Goal: Information Seeking & Learning: Learn about a topic

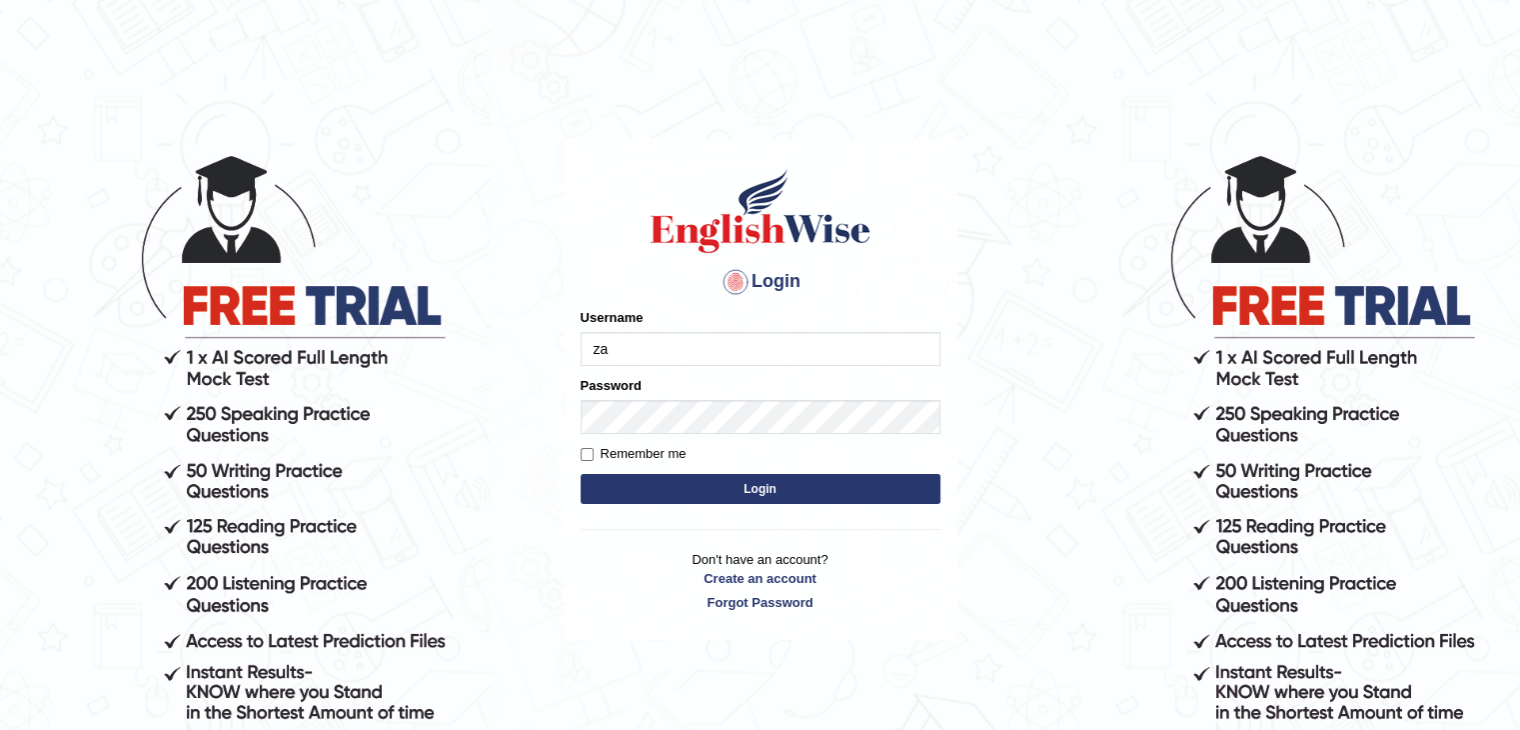
type input "zaryab_chandio"
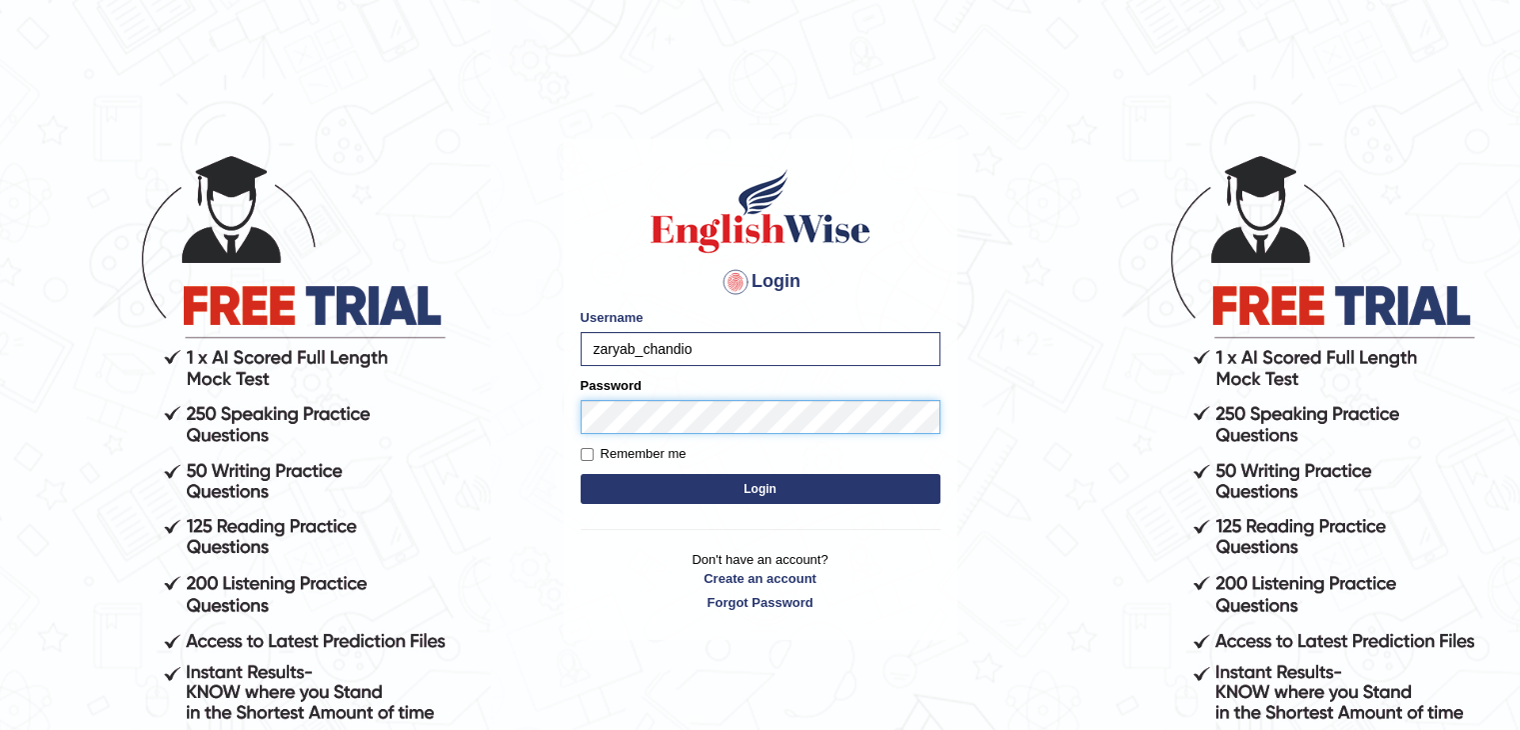
click at [581, 474] on button "Login" at bounding box center [761, 489] width 360 height 30
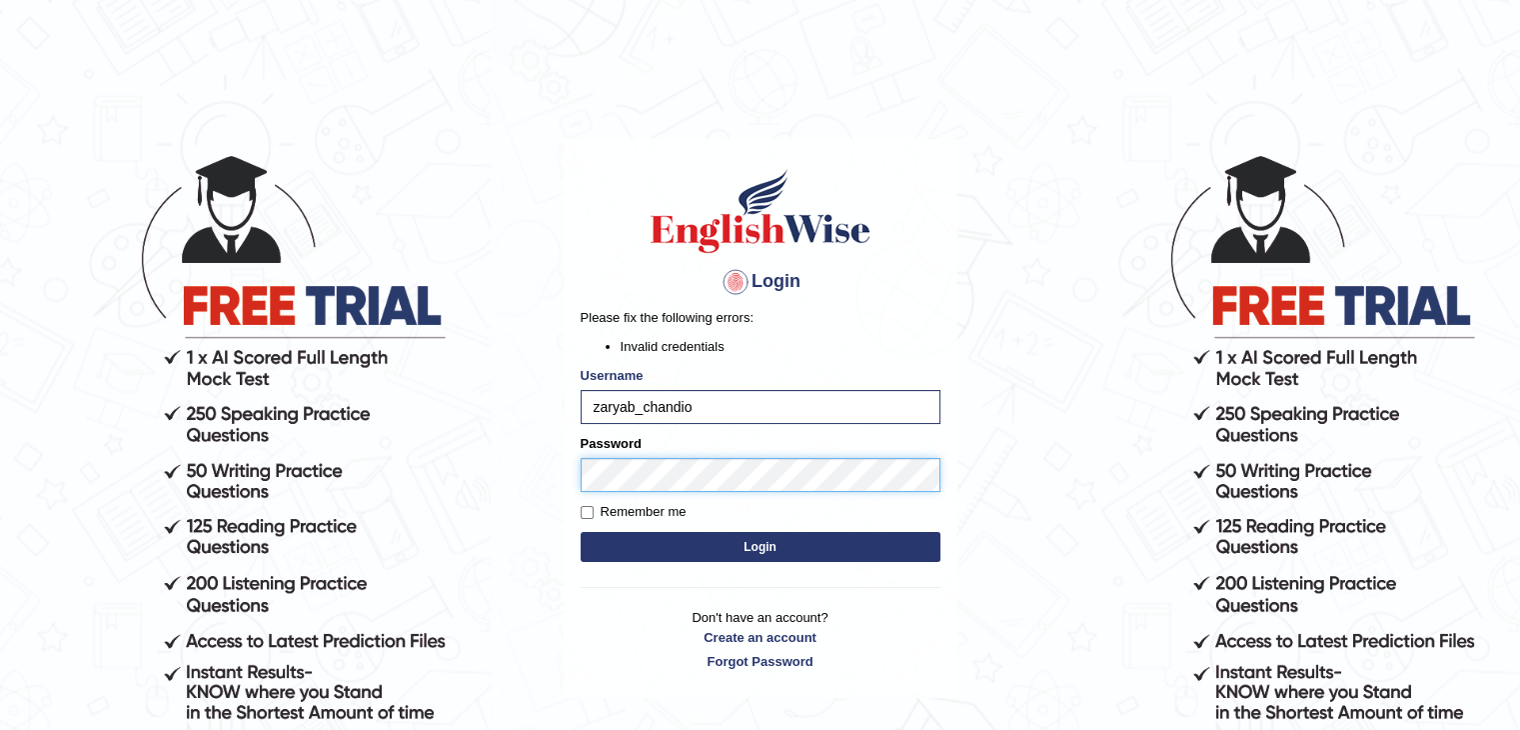
click at [581, 532] on button "Login" at bounding box center [761, 547] width 360 height 30
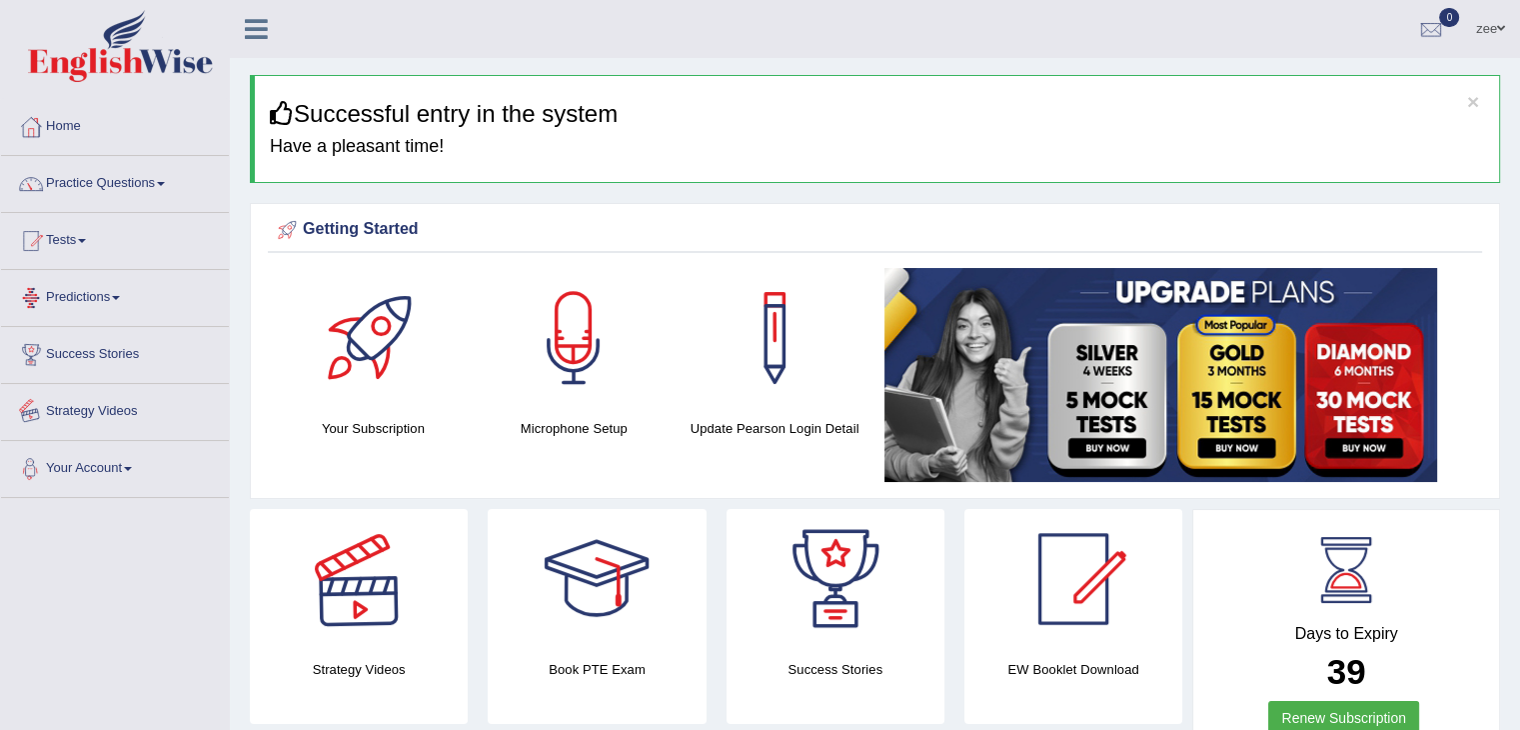
click at [56, 249] on link "Tests" at bounding box center [115, 238] width 228 height 50
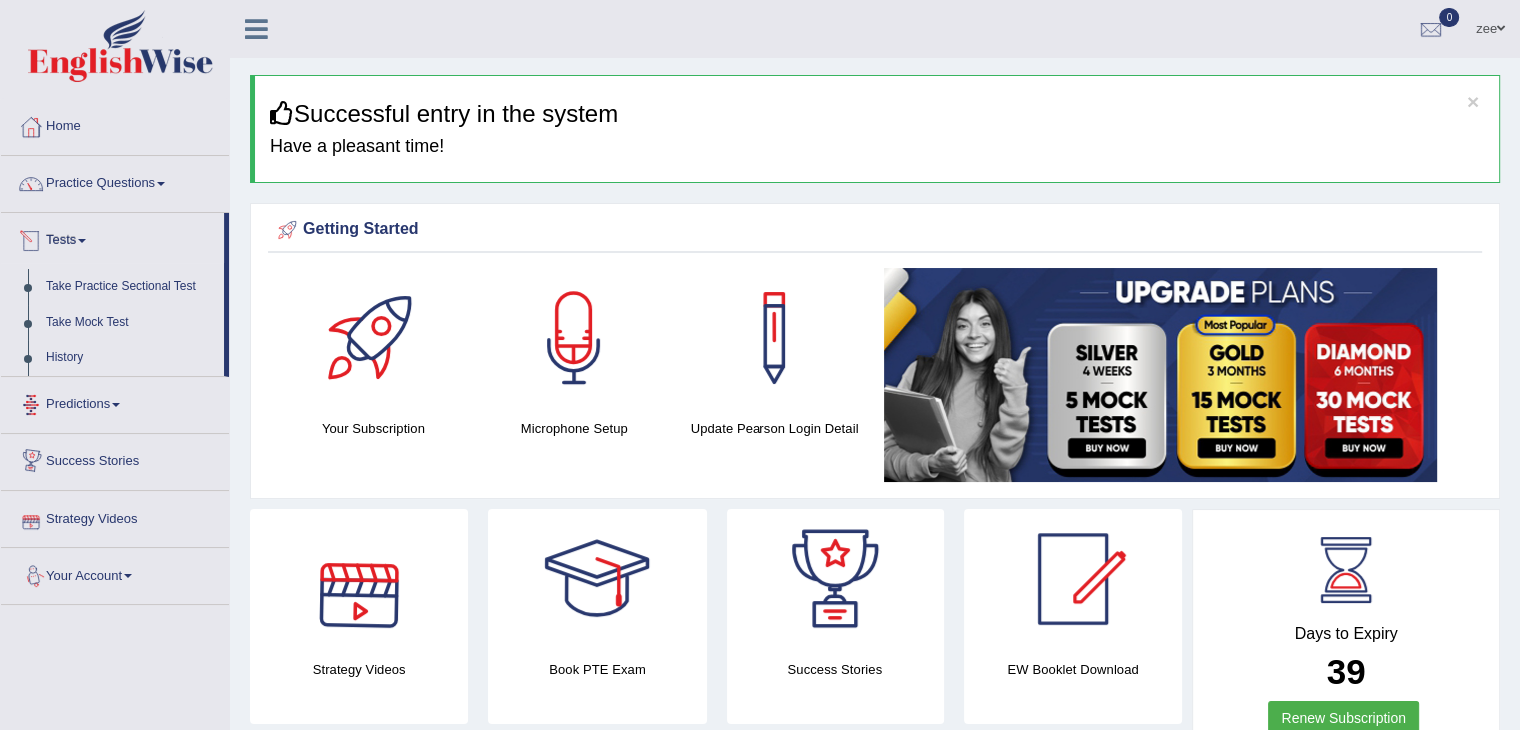
click at [128, 201] on link "Practice Questions" at bounding box center [115, 181] width 228 height 50
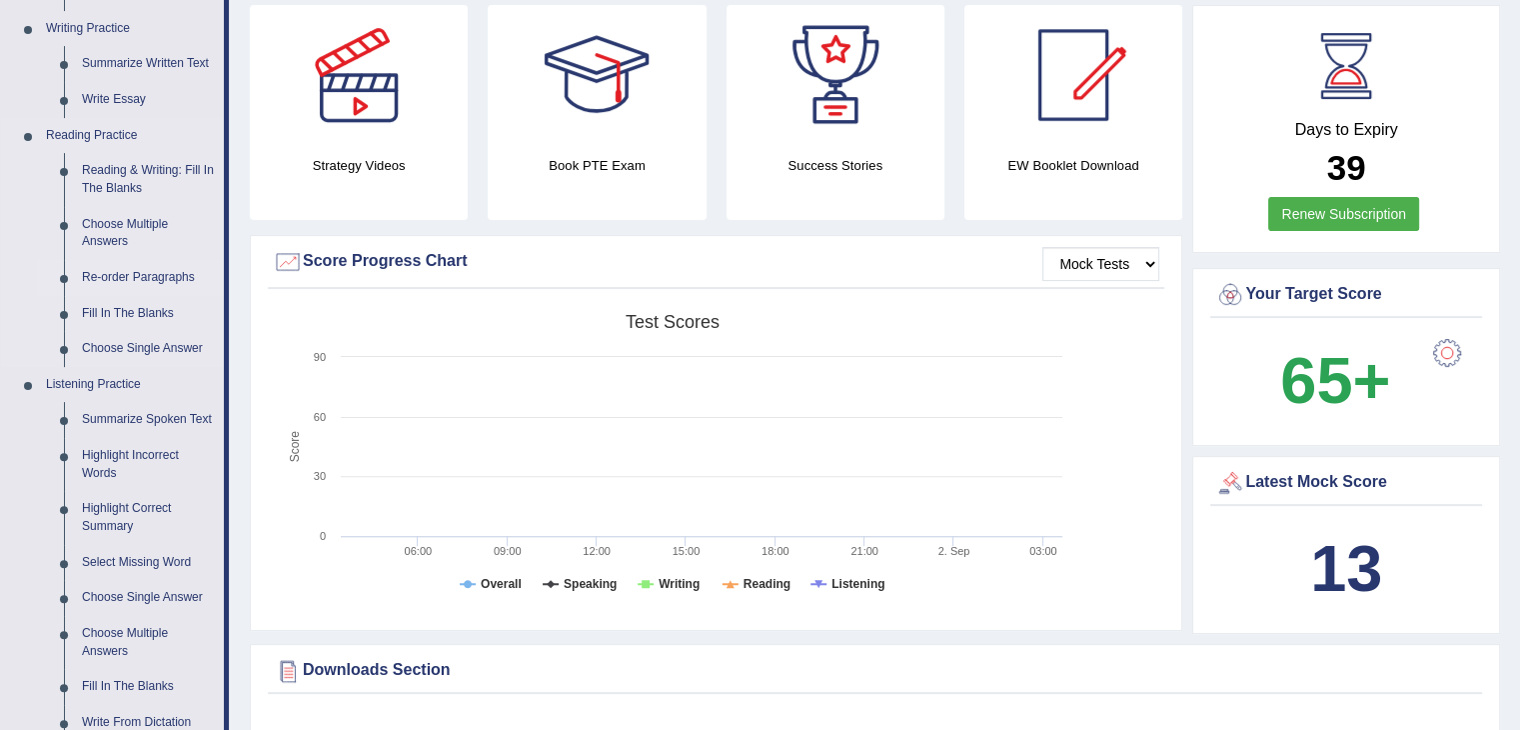
scroll to position [500, 0]
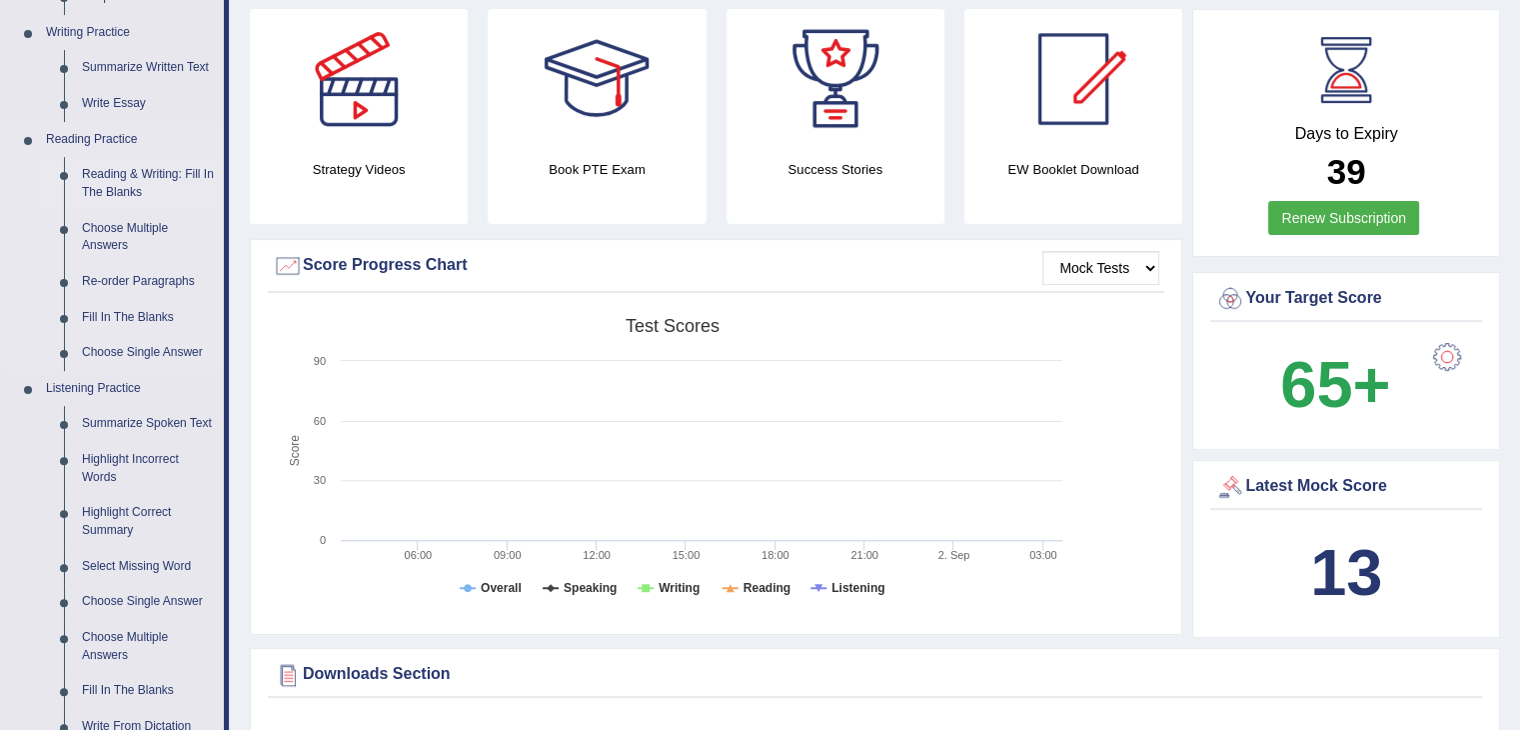
click at [146, 180] on link "Reading & Writing: Fill In The Blanks" at bounding box center [148, 183] width 151 height 53
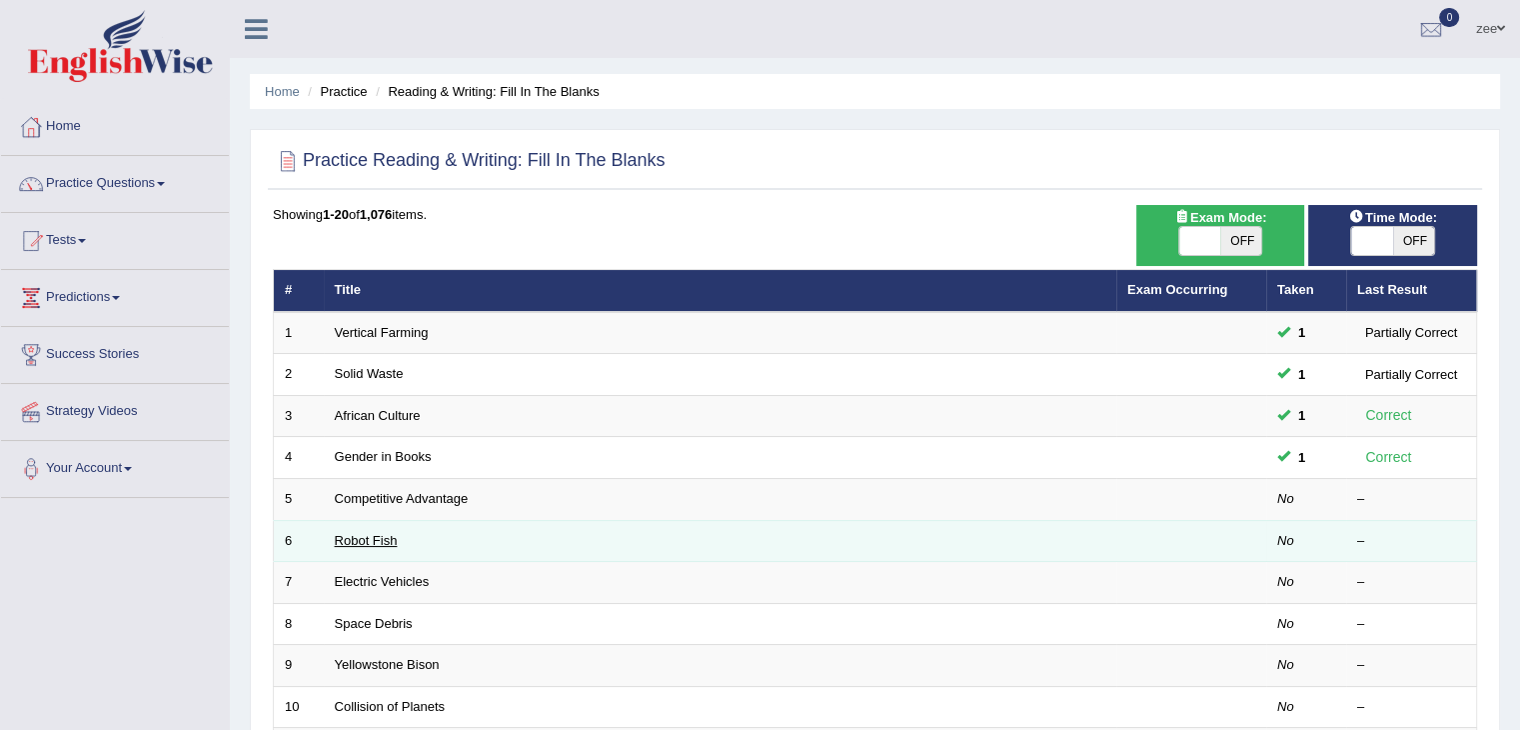
click at [375, 533] on link "Robot Fish" at bounding box center [366, 540] width 63 height 15
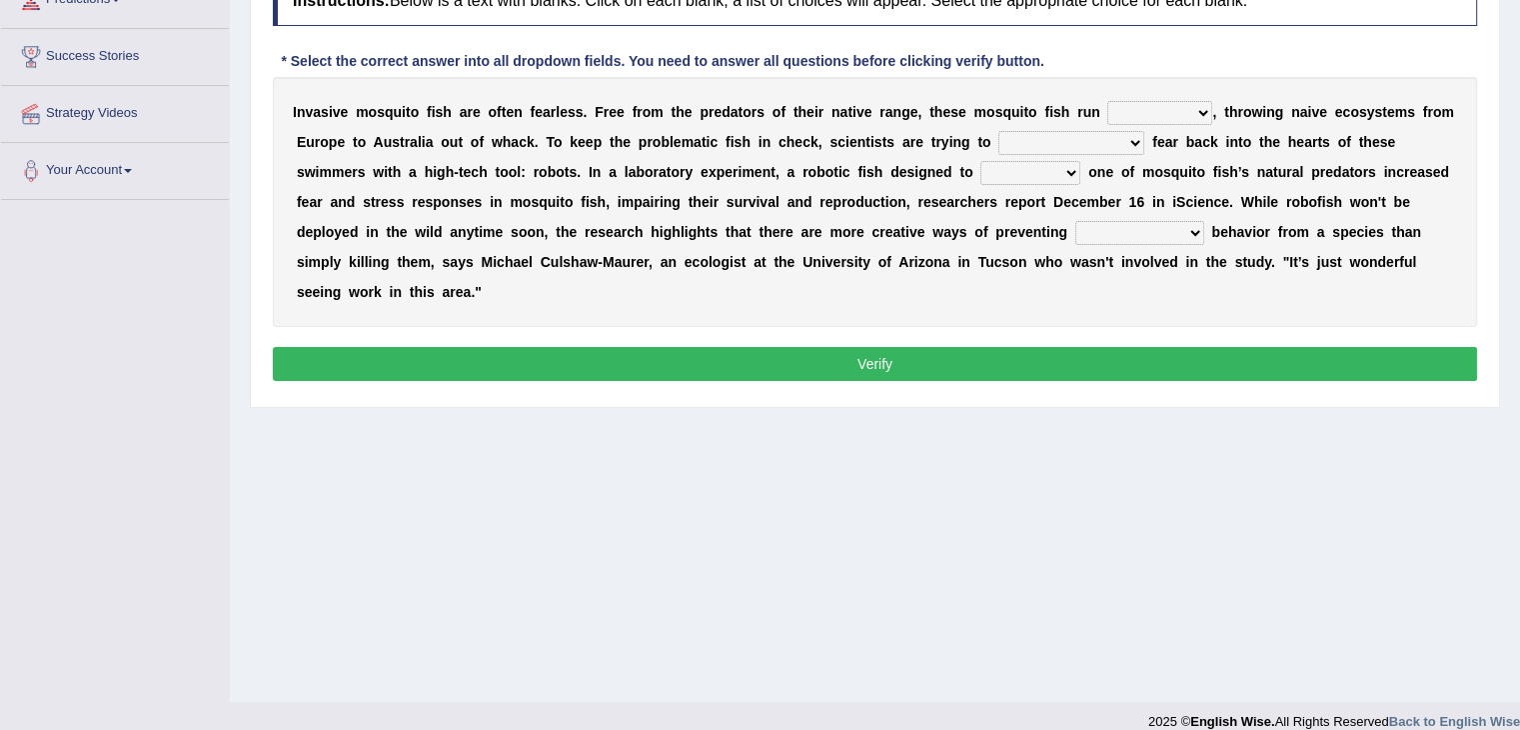
scroll to position [300, 0]
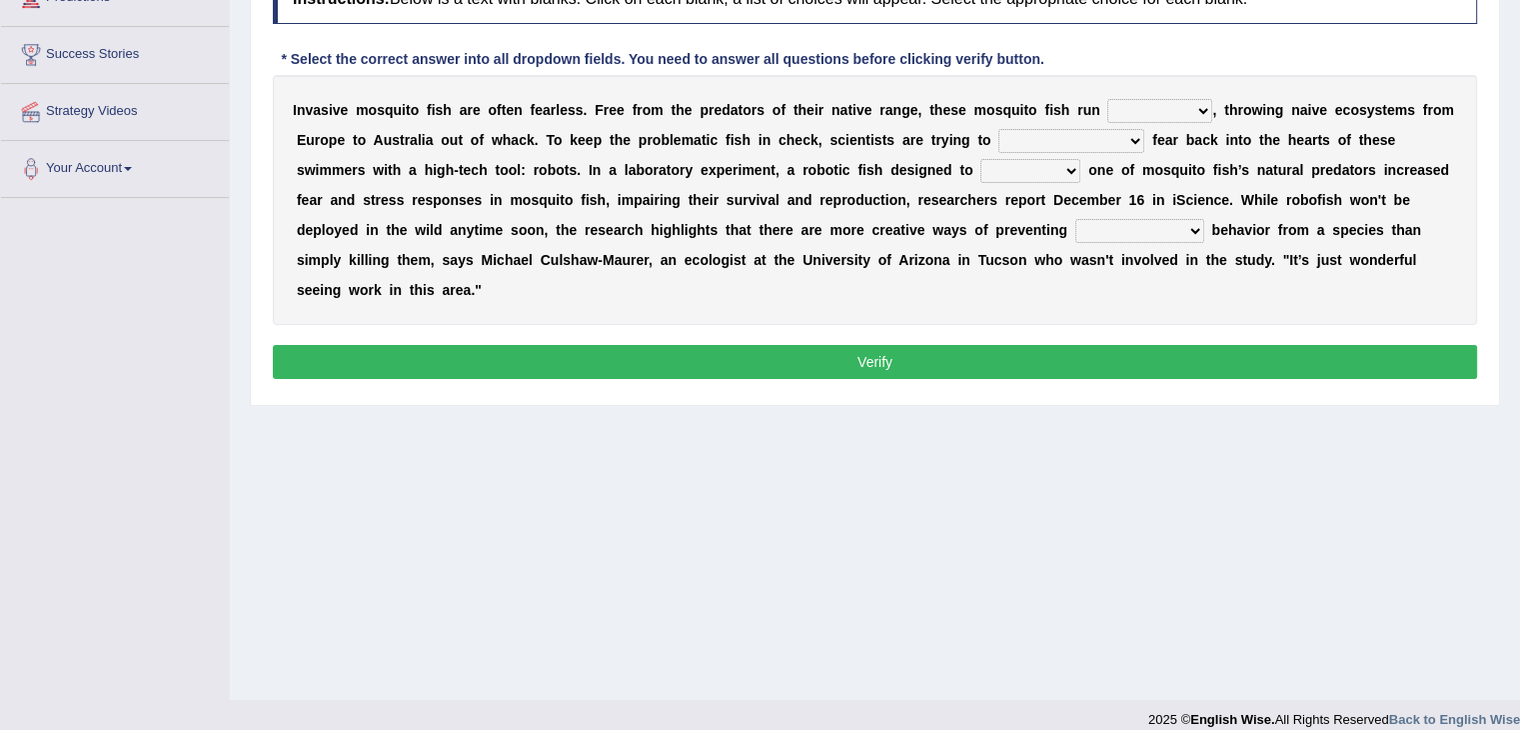
click at [1108, 118] on select "occupant flippant rampant concordant" at bounding box center [1160, 111] width 105 height 24
select select "occupant"
click at [1108, 99] on select "occupant flippant rampant concordant" at bounding box center [1160, 111] width 105 height 24
click at [999, 148] on select "accept spike strike [PERSON_NAME]" at bounding box center [1072, 141] width 146 height 24
select select "accept"
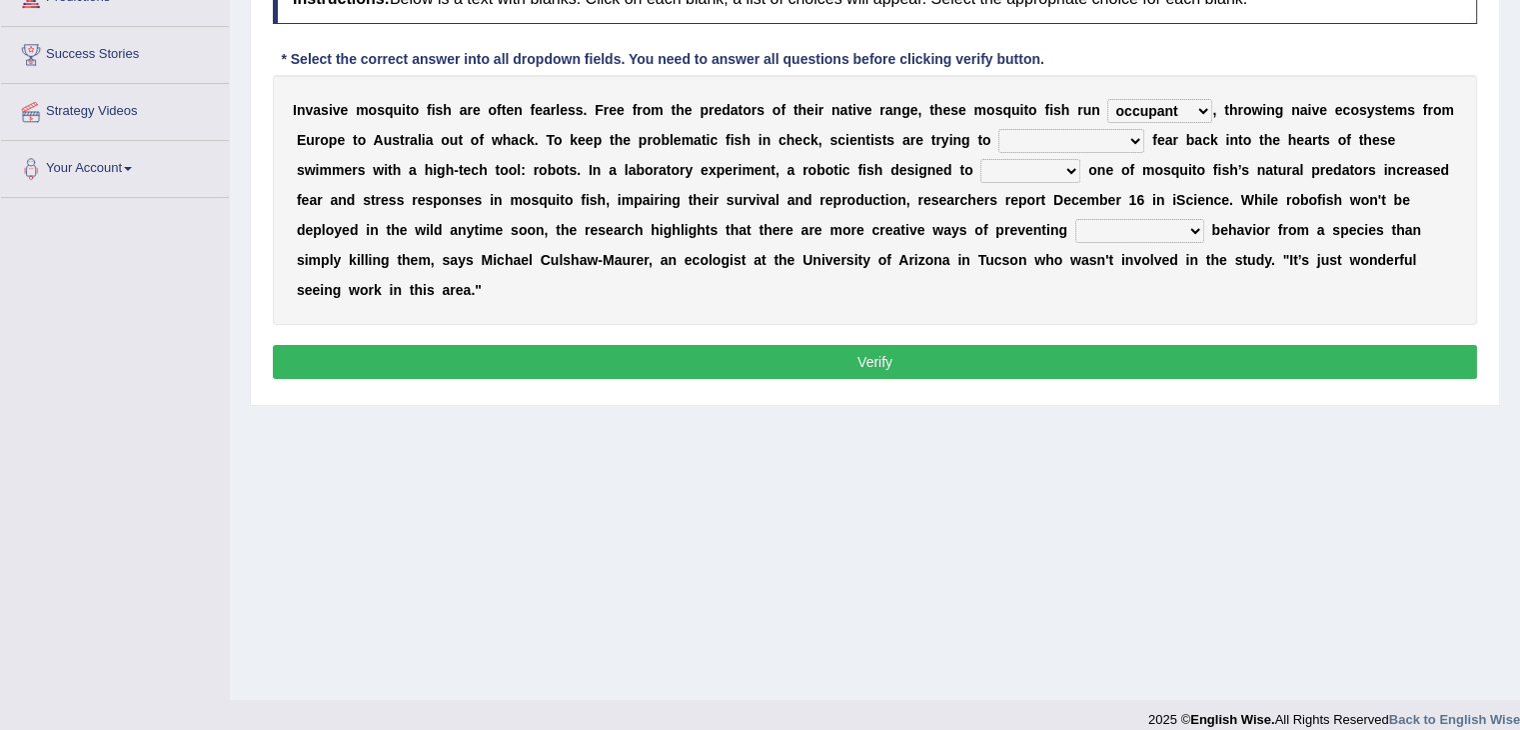
click at [999, 129] on select "accept spike strike [PERSON_NAME]" at bounding box center [1072, 141] width 146 height 24
click at [981, 169] on select "bequest mimic battle conquest" at bounding box center [1031, 171] width 100 height 24
select select "battle"
click at [981, 159] on select "bequest mimic battle conquest" at bounding box center [1031, 171] width 100 height 24
click at [1076, 225] on select "unprivileged unprecedented uncharted unwanted" at bounding box center [1140, 231] width 129 height 24
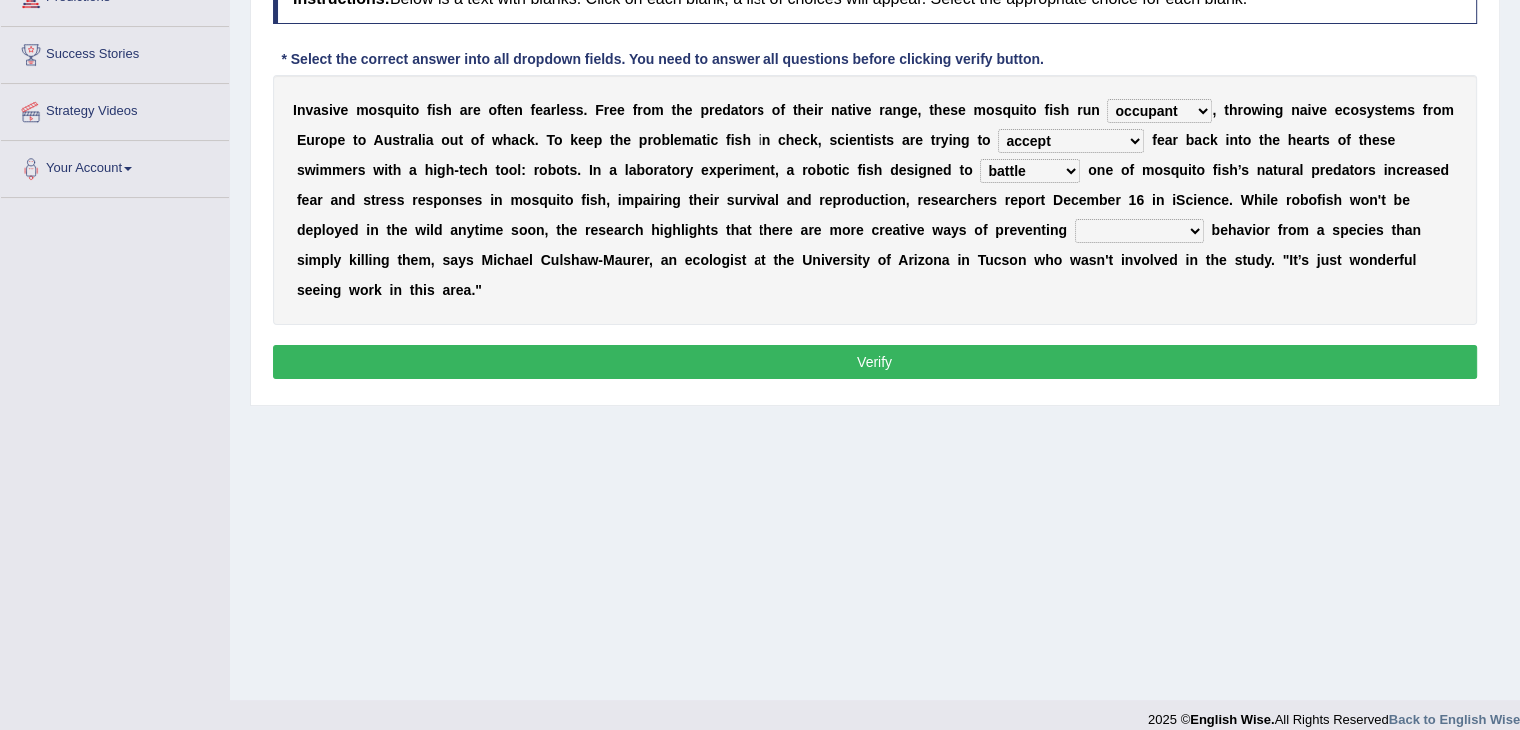
select select "unwanted"
click at [1076, 219] on select "unprivileged unprecedented uncharted unwanted" at bounding box center [1140, 231] width 129 height 24
click at [696, 345] on button "Verify" at bounding box center [875, 362] width 1205 height 34
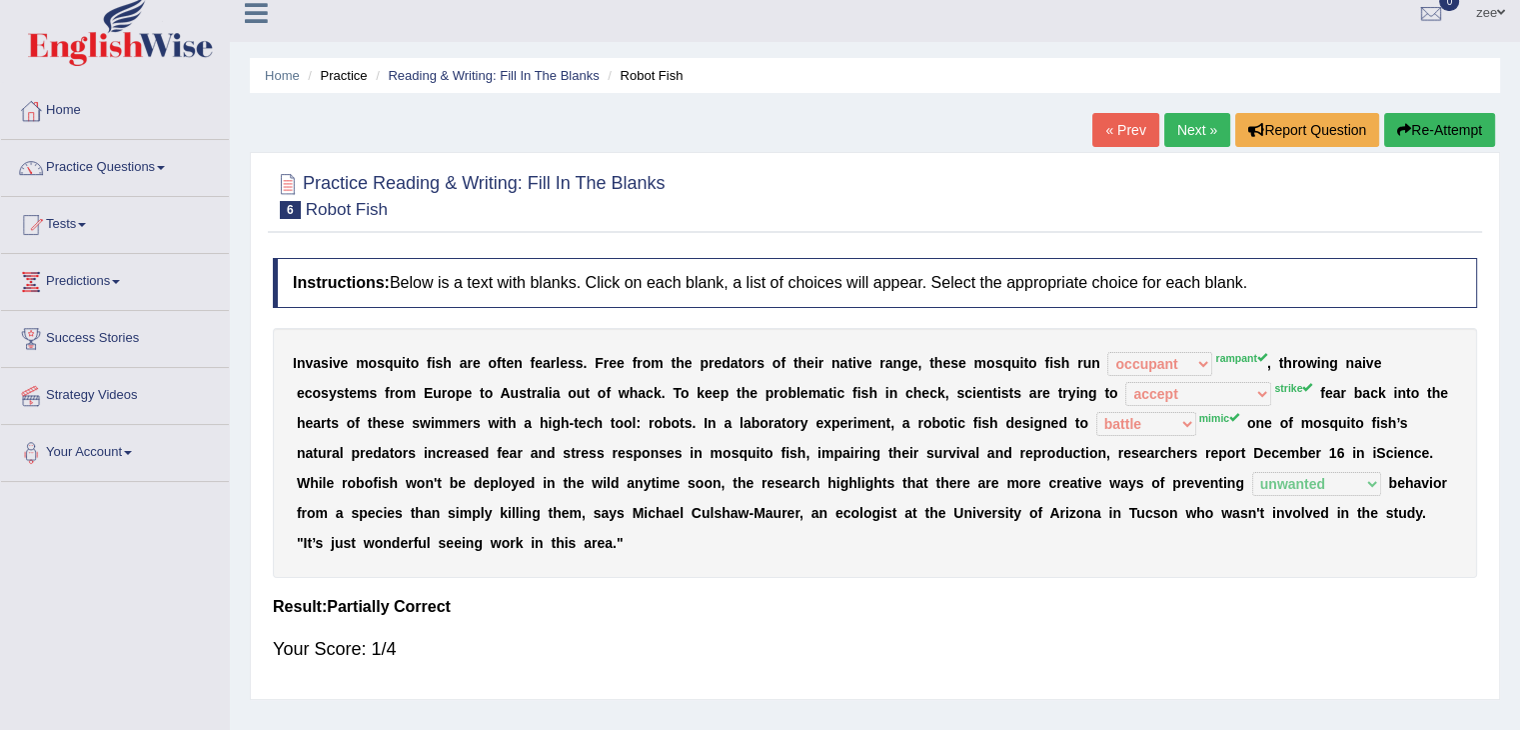
scroll to position [0, 0]
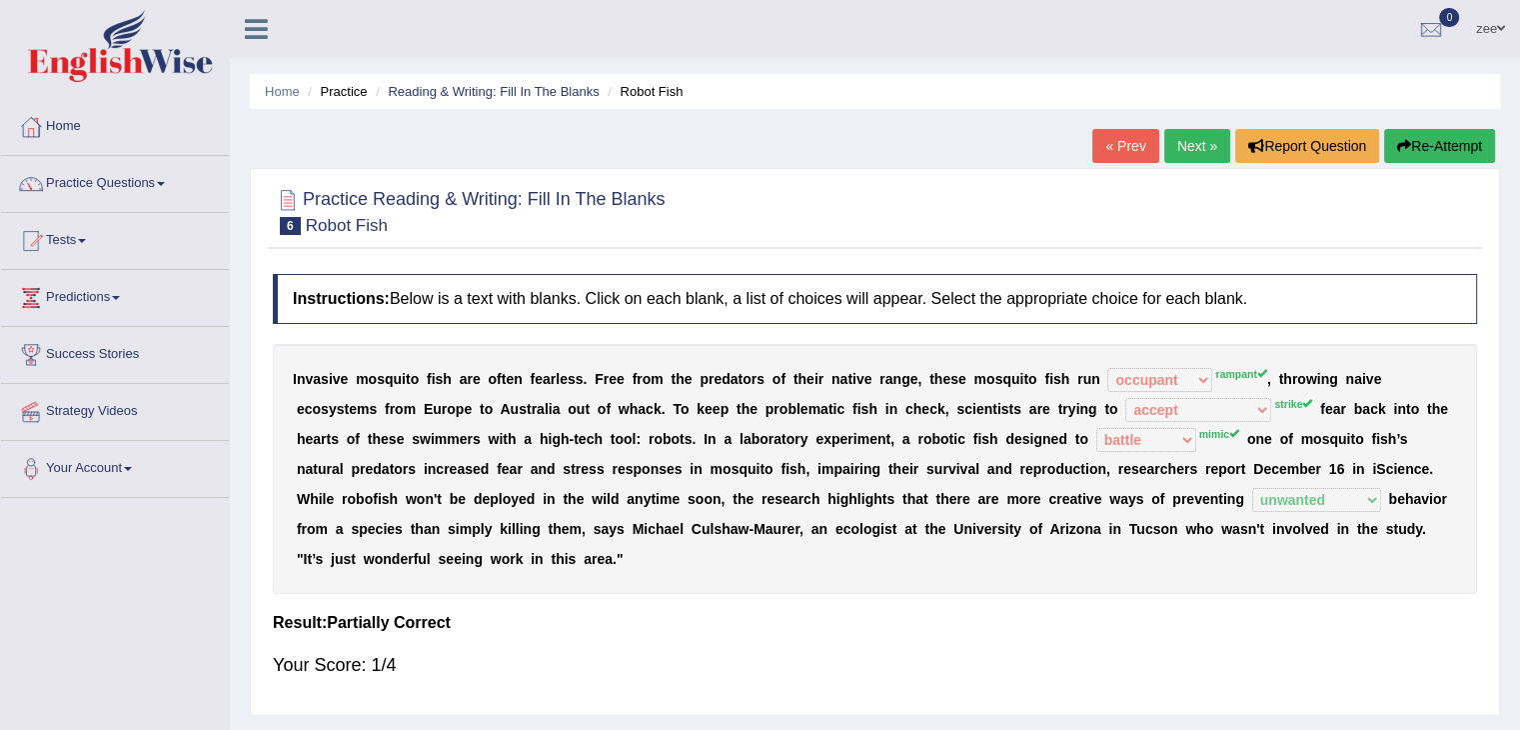
click at [1415, 145] on button "Re-Attempt" at bounding box center [1440, 146] width 111 height 34
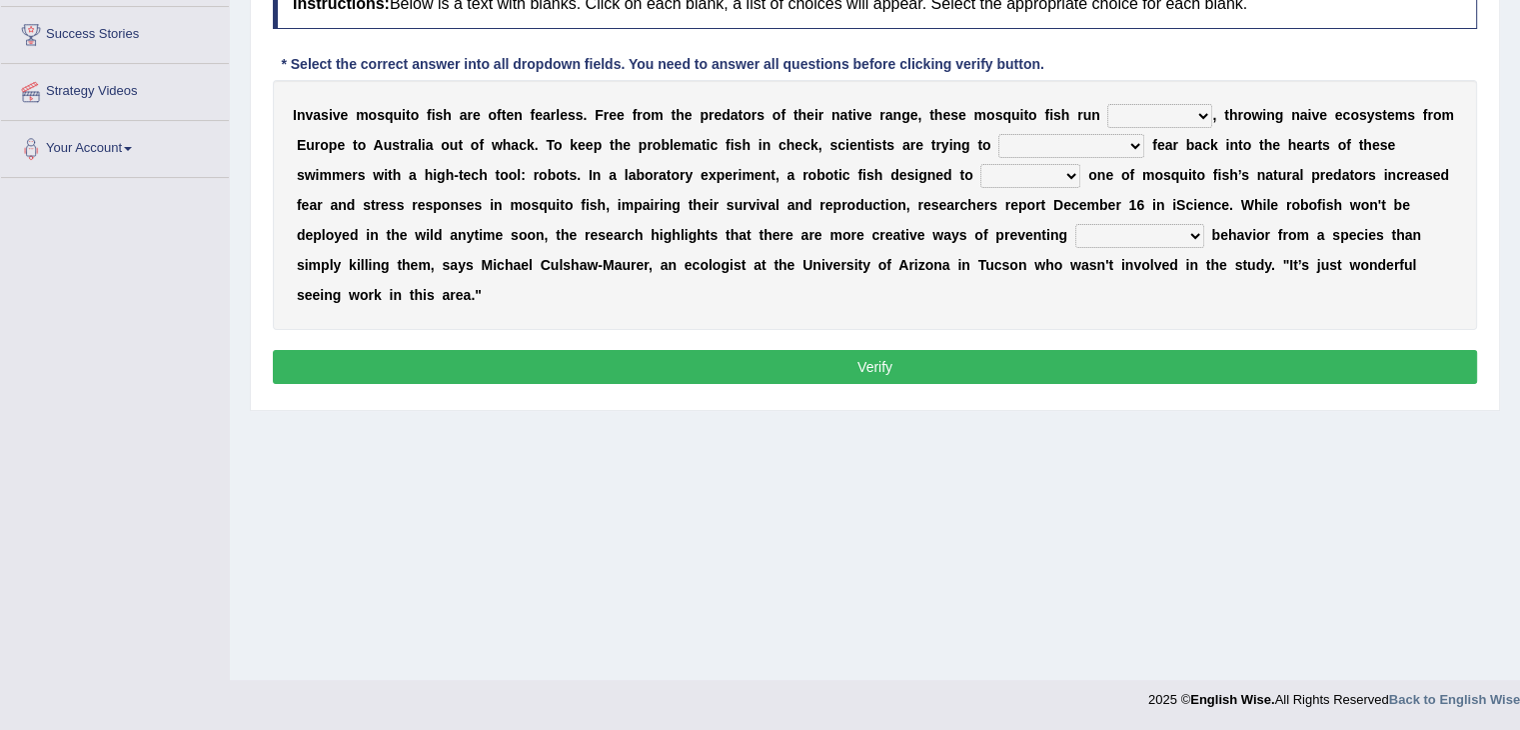
click at [1092, 96] on div "I n v a s i v e m o s q u i t o f i s h a r e o f t e n f e a r l e s s . F r e…" at bounding box center [875, 205] width 1205 height 250
click at [1108, 114] on select "occupant flippant rampant concordant" at bounding box center [1160, 116] width 105 height 24
select select "rampant"
click at [1108, 104] on select "occupant flippant rampant concordant" at bounding box center [1160, 116] width 105 height 24
click at [999, 135] on select "accept spike strike [PERSON_NAME]" at bounding box center [1072, 146] width 146 height 24
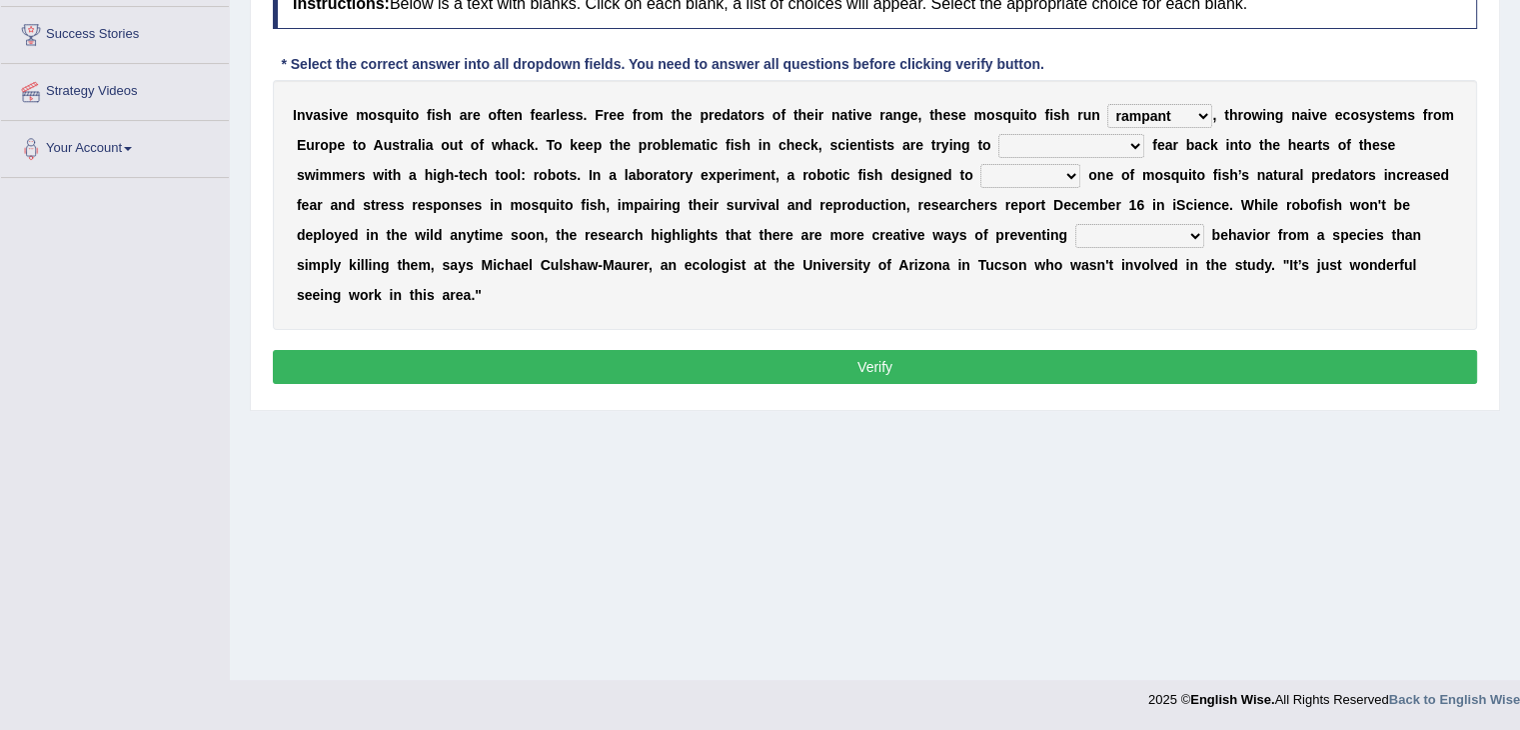
select select "strike"
click at [999, 134] on select "accept spike strike [PERSON_NAME]" at bounding box center [1072, 146] width 146 height 24
click at [981, 174] on select "bequest mimic battle conquest" at bounding box center [1031, 176] width 100 height 24
select select "mimic"
click at [981, 164] on select "bequest mimic battle conquest" at bounding box center [1031, 176] width 100 height 24
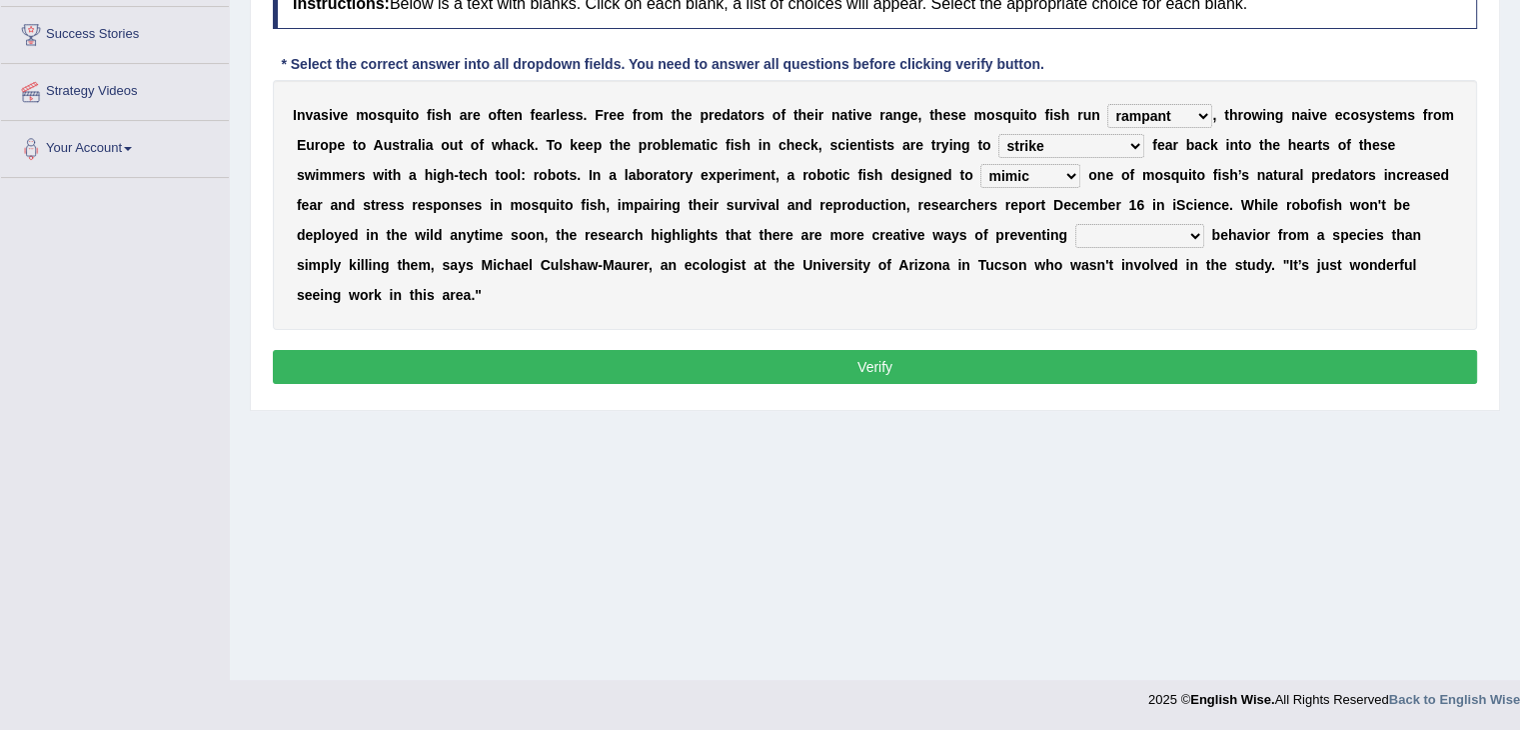
click at [1076, 230] on select "unprivileged unprecedented uncharted unwanted" at bounding box center [1140, 236] width 129 height 24
select select "unwanted"
click at [1076, 224] on select "unprivileged unprecedented uncharted unwanted" at bounding box center [1140, 236] width 129 height 24
click at [668, 350] on button "Verify" at bounding box center [875, 367] width 1205 height 34
